Goal: Find contact information: Find contact information

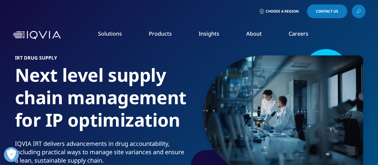
click at [326, 13] on span "Contact Us" at bounding box center [327, 12] width 22 height 4
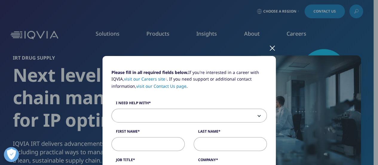
click at [270, 50] on div at bounding box center [272, 47] width 7 height 16
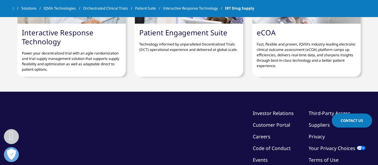
scroll to position [2060, 0]
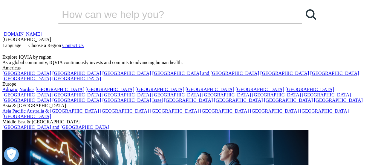
click at [22, 43] on icon at bounding box center [22, 45] width 0 height 5
